Goal: Task Accomplishment & Management: Use online tool/utility

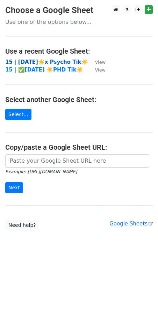
click at [51, 59] on strong "15 | [DATE]☀️x Psycho Tik☀️" at bounding box center [46, 62] width 83 height 6
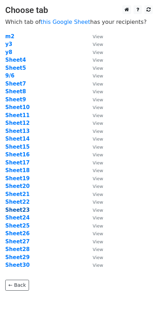
click at [23, 211] on strong "Sheet23" at bounding box center [17, 210] width 25 height 6
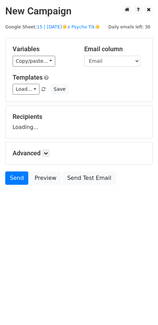
click at [24, 86] on link "Load..." at bounding box center [26, 89] width 27 height 11
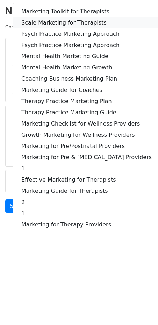
click at [67, 22] on link "Scale Marketing for Therapists" at bounding box center [86, 22] width 147 height 11
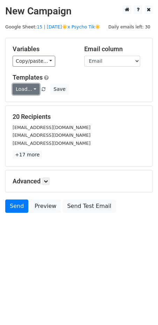
click at [25, 92] on link "Load..." at bounding box center [26, 89] width 27 height 11
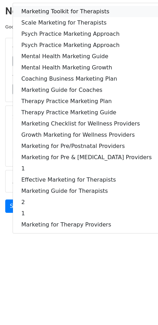
drag, startPoint x: 60, startPoint y: 11, endPoint x: 57, endPoint y: 56, distance: 45.9
click at [60, 11] on link "Marketing Toolkit for Therapists" at bounding box center [86, 11] width 147 height 11
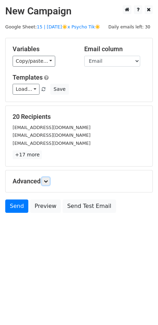
drag, startPoint x: 46, startPoint y: 179, endPoint x: 45, endPoint y: 187, distance: 8.2
click at [46, 179] on icon at bounding box center [46, 181] width 4 height 4
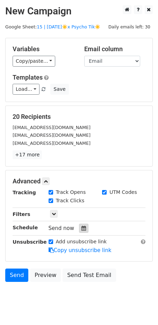
click at [82, 226] on icon at bounding box center [84, 227] width 5 height 5
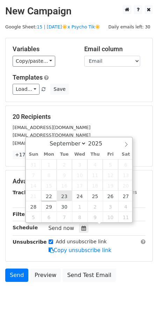
type input "2025-09-23 12:00"
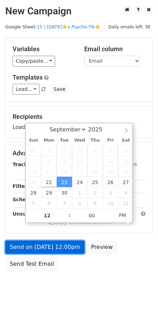
click at [53, 248] on link "Send on Sep 23 at 12:00pm" at bounding box center [44, 246] width 79 height 13
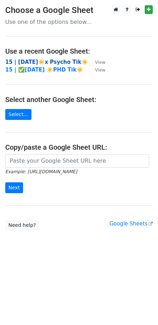
click at [58, 61] on strong "15 | [DATE]☀️x Psycho Tik☀️" at bounding box center [46, 62] width 83 height 6
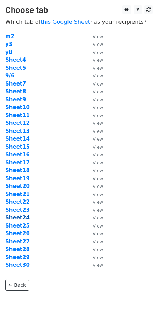
click at [25, 217] on strong "Sheet24" at bounding box center [17, 217] width 25 height 6
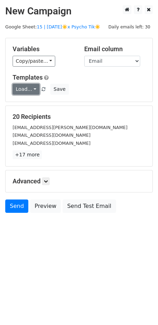
click at [24, 89] on link "Load..." at bounding box center [26, 89] width 27 height 11
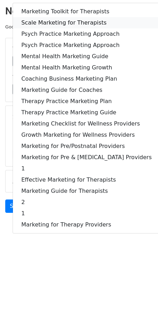
click at [69, 19] on link "Scale Marketing for Therapists" at bounding box center [86, 22] width 147 height 11
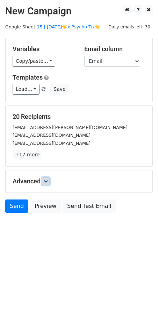
click at [50, 181] on link at bounding box center [46, 181] width 8 height 8
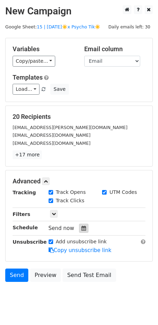
click at [83, 228] on div at bounding box center [83, 227] width 9 height 9
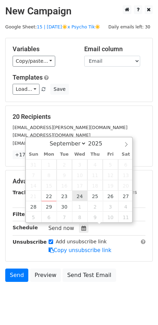
type input "2025-09-24 12:00"
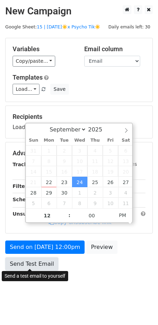
click at [52, 257] on link "Send Test Email" at bounding box center [31, 263] width 53 height 13
